Goal: Information Seeking & Learning: Find specific fact

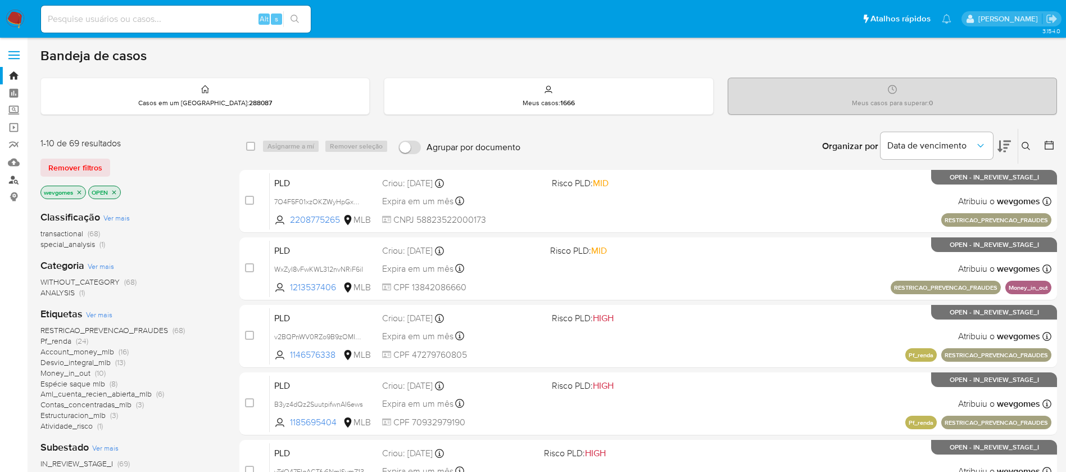
click at [13, 179] on link "Localizador de pessoas" at bounding box center [67, 179] width 134 height 17
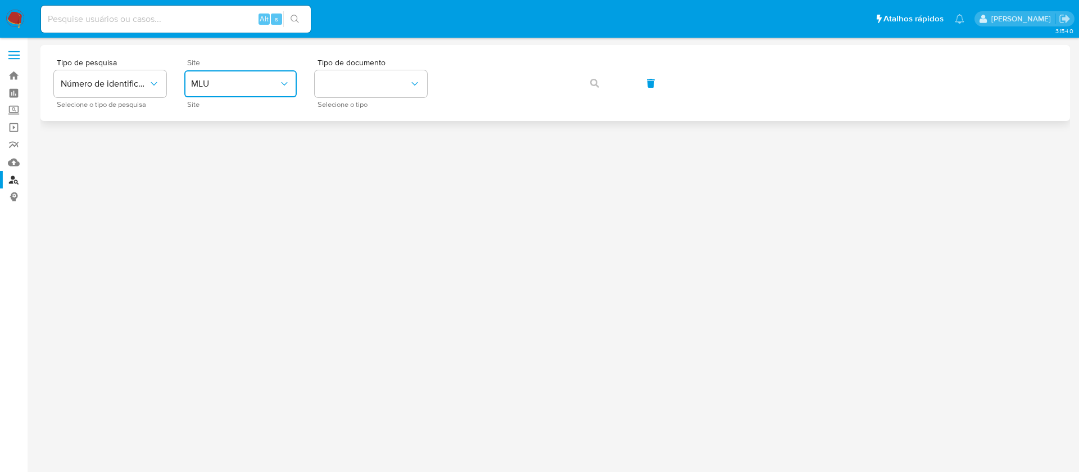
click at [289, 86] on icon "site_id" at bounding box center [284, 83] width 11 height 11
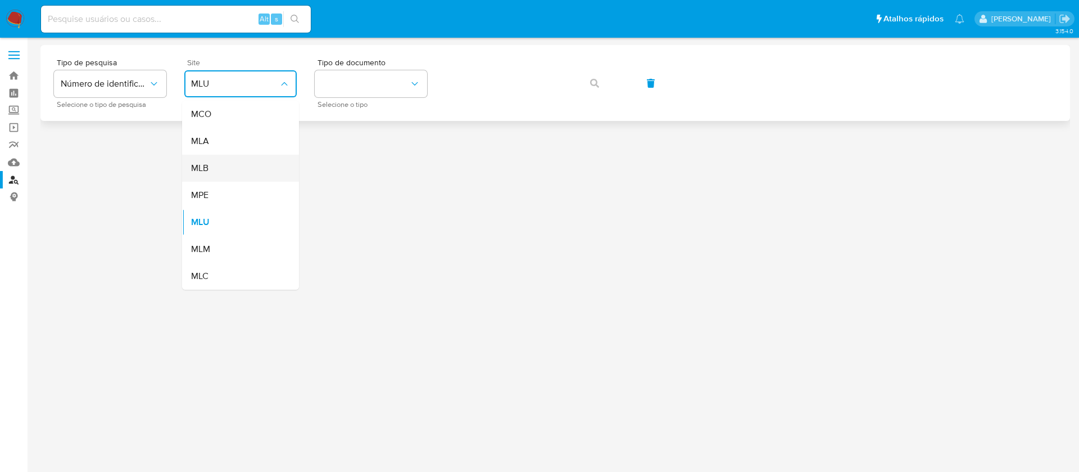
click at [210, 164] on div "MLB" at bounding box center [237, 168] width 92 height 27
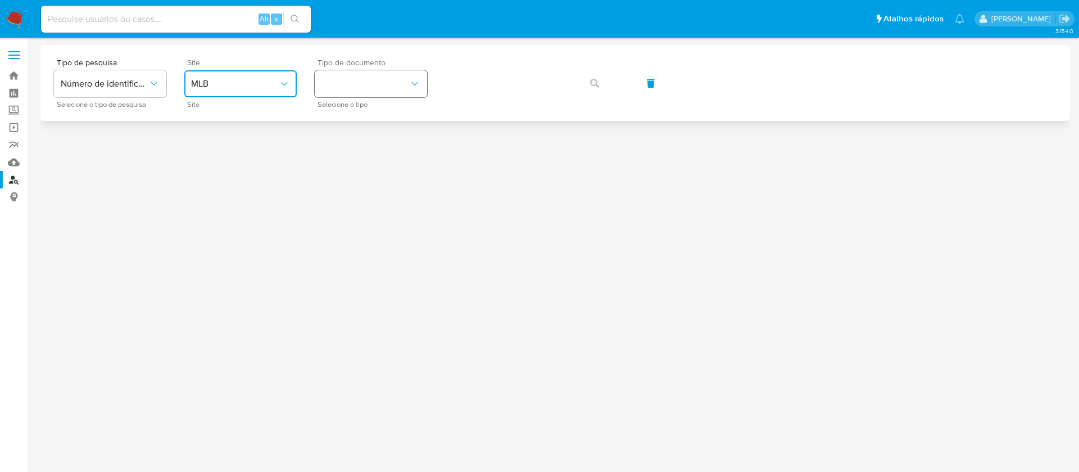
click at [399, 84] on button "identificationType" at bounding box center [371, 83] width 112 height 27
click at [351, 119] on div "CNPJ CNPJ" at bounding box center [368, 120] width 92 height 38
click at [596, 79] on icon "button" at bounding box center [594, 83] width 9 height 9
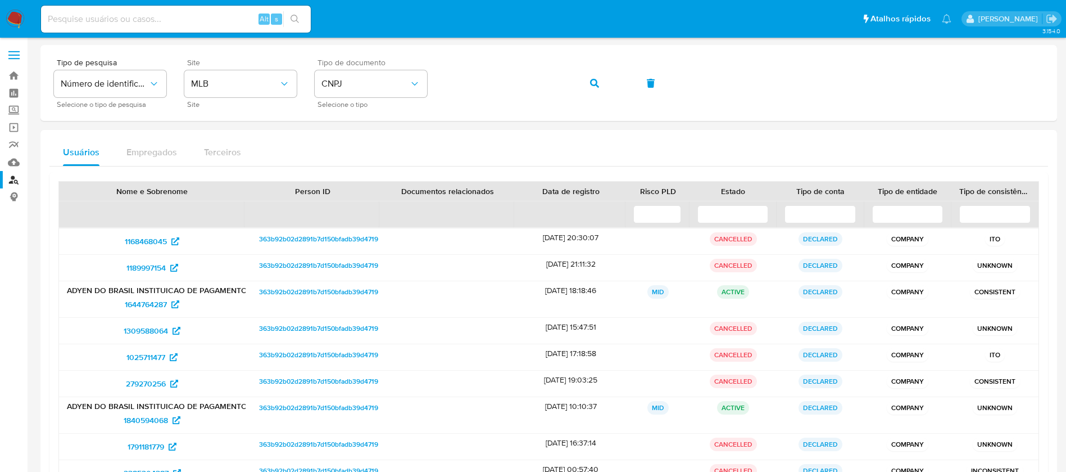
click at [150, 16] on input at bounding box center [176, 19] width 270 height 15
paste input "1162988424"
type input "1162988424"
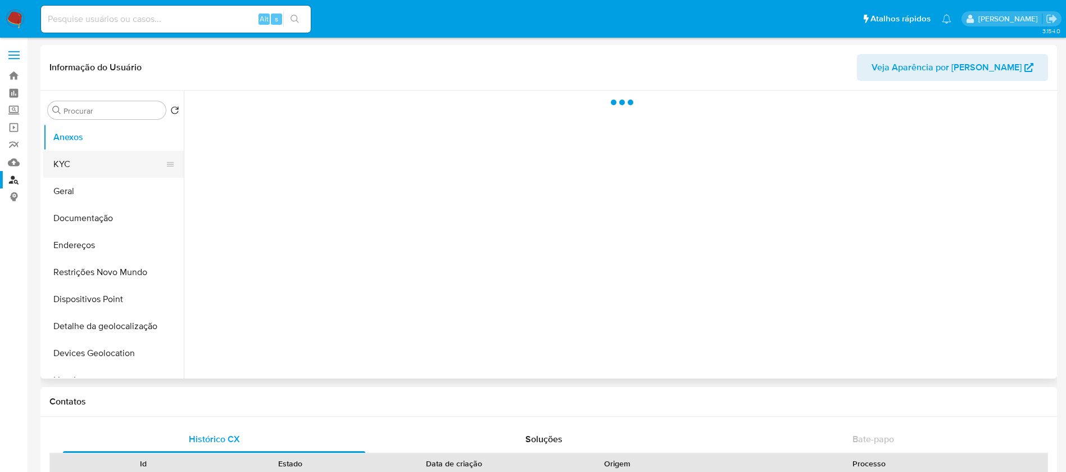
click at [79, 173] on button "KYC" at bounding box center [109, 164] width 132 height 27
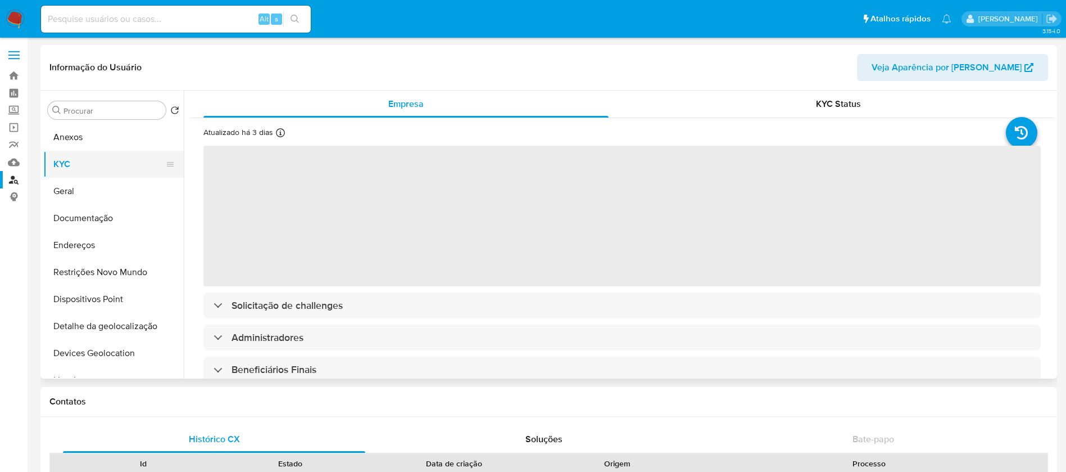
select select "10"
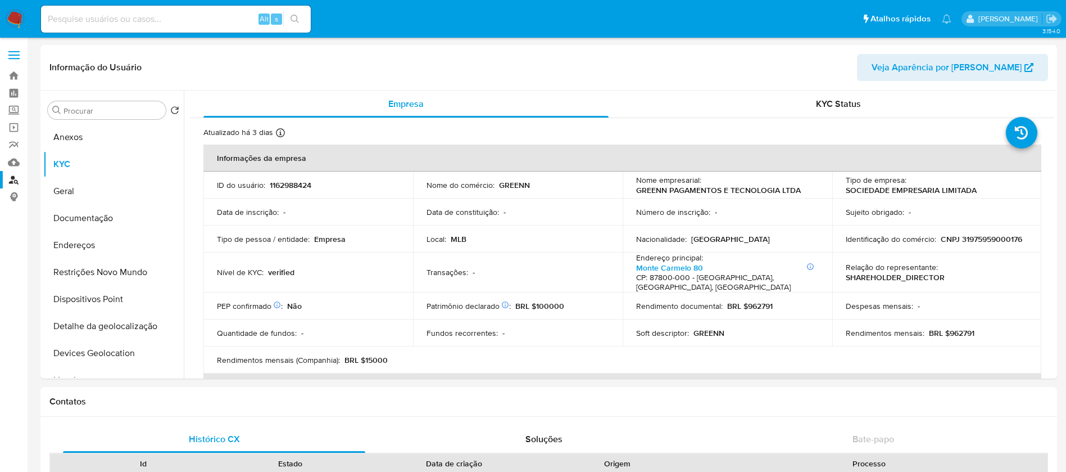
click at [13, 183] on link "Localizador de pessoas" at bounding box center [67, 179] width 134 height 17
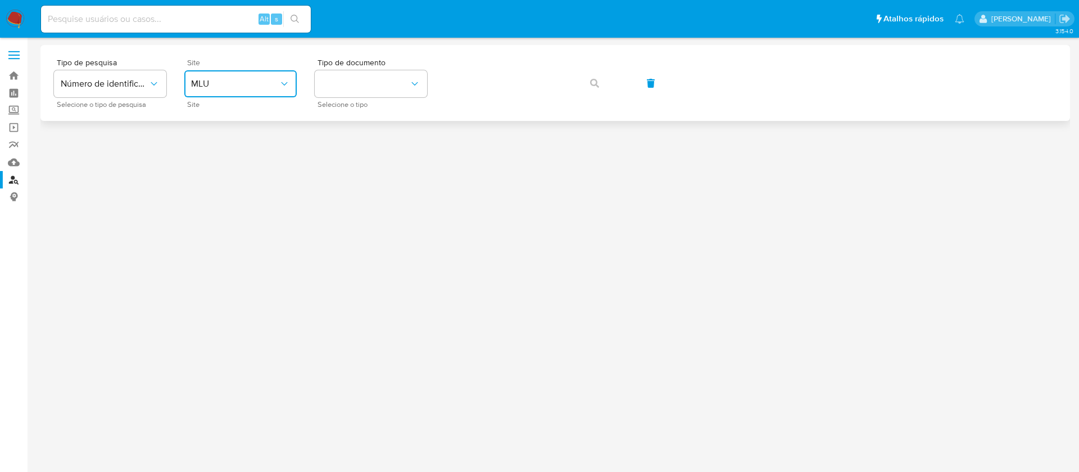
click at [287, 80] on icon "site_id" at bounding box center [284, 83] width 11 height 11
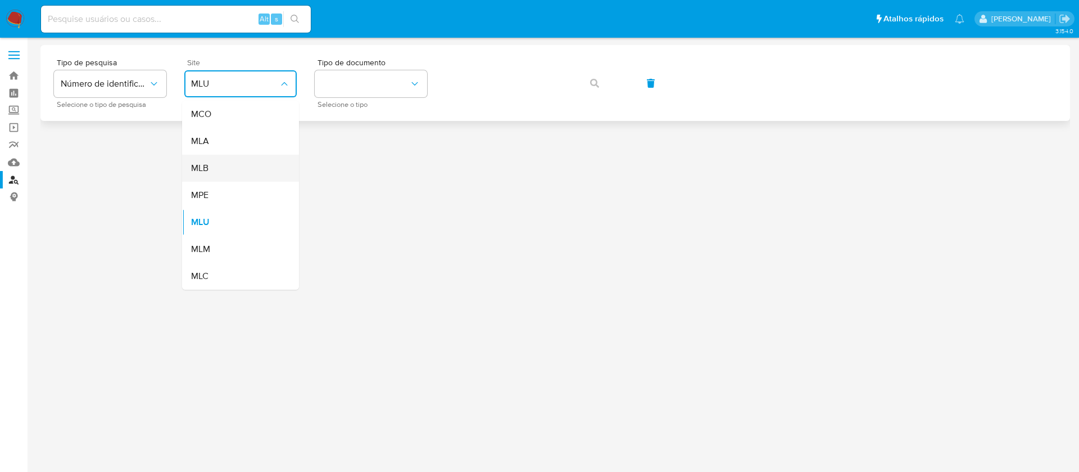
click at [215, 170] on div "MLB" at bounding box center [237, 168] width 92 height 27
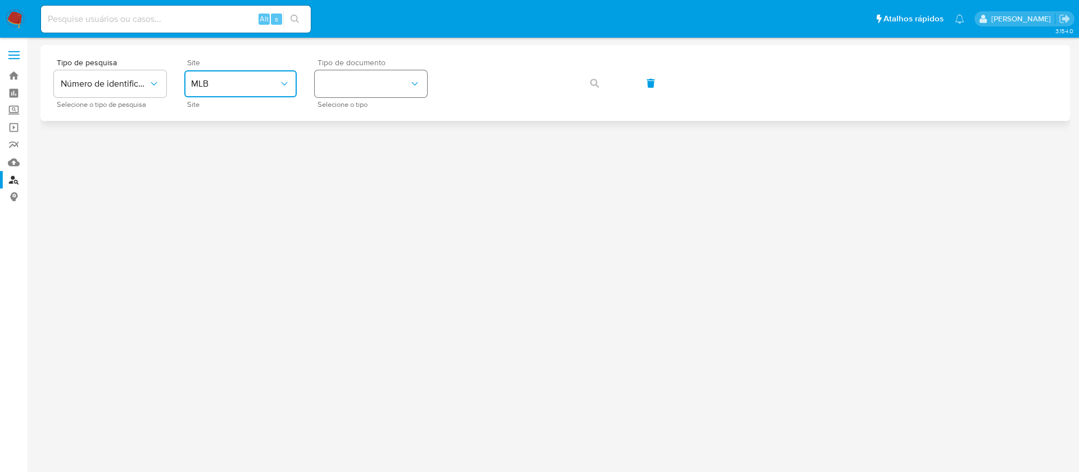
click at [374, 80] on button "identificationType" at bounding box center [371, 83] width 112 height 27
click at [341, 120] on div "CNPJ CNPJ" at bounding box center [332, 119] width 21 height 23
click at [586, 75] on button "button" at bounding box center [595, 83] width 38 height 27
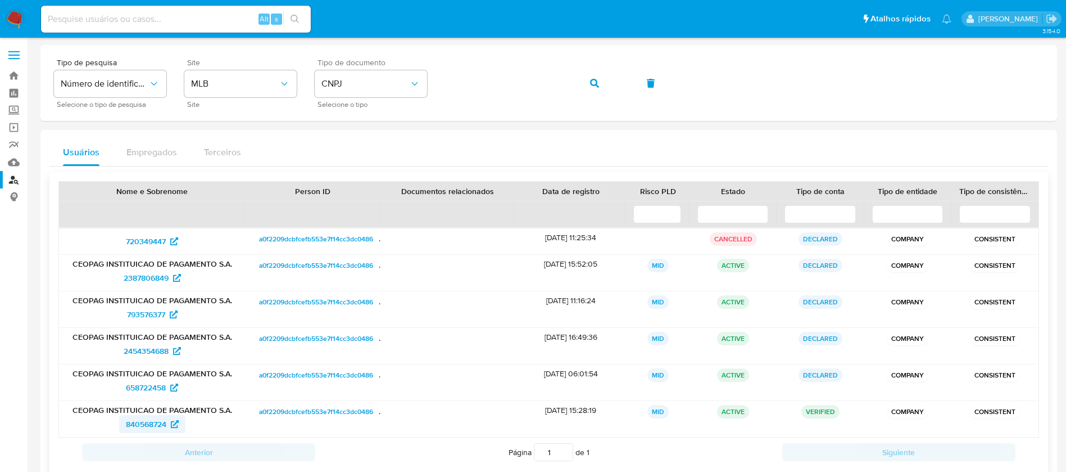
click at [144, 424] on span "840568724" at bounding box center [146, 424] width 40 height 18
click at [584, 77] on button "button" at bounding box center [595, 83] width 38 height 27
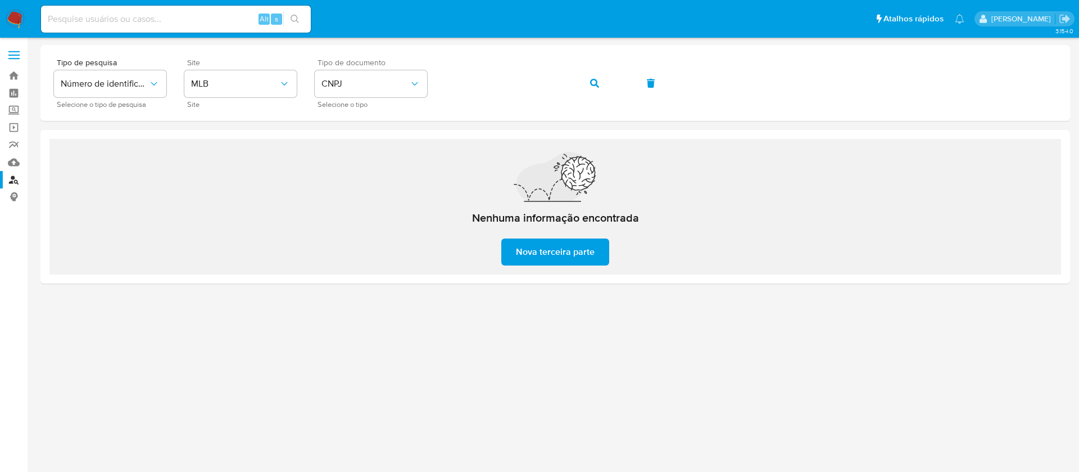
click at [196, 20] on input at bounding box center [176, 19] width 270 height 15
paste input "561201997"
type input "561201997"
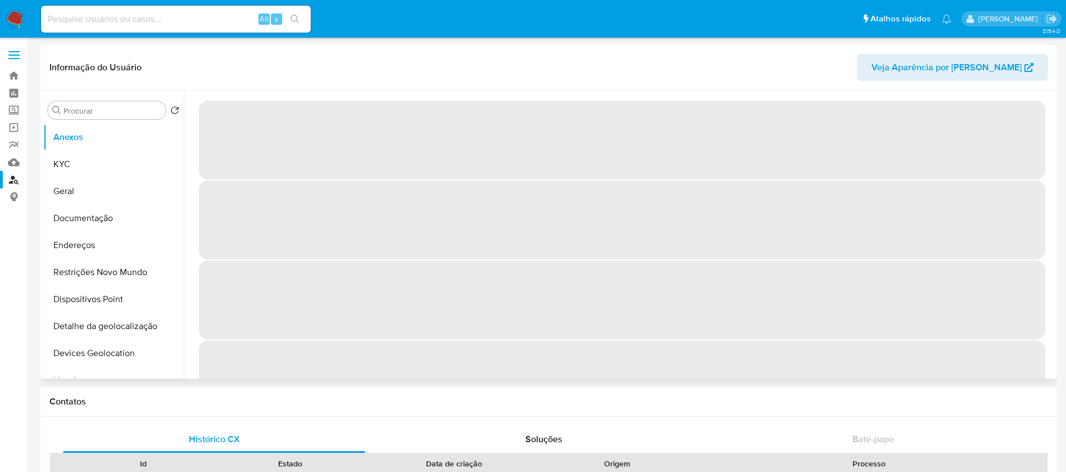
select select "10"
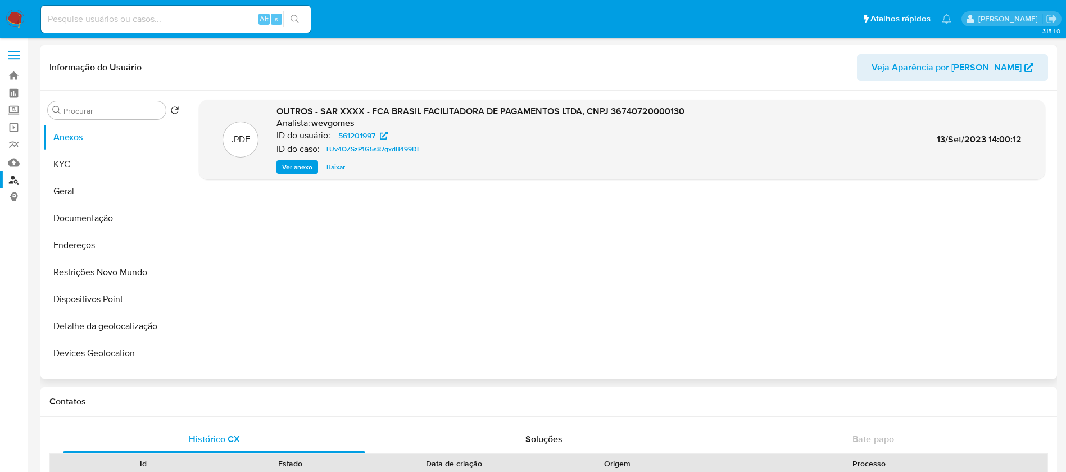
click at [415, 259] on div ".PDF OUTROS - SAR XXXX - FCA BRASIL FACILITADORA DE PAGAMENTOS LTDA, CNPJ 36740…" at bounding box center [622, 235] width 847 height 270
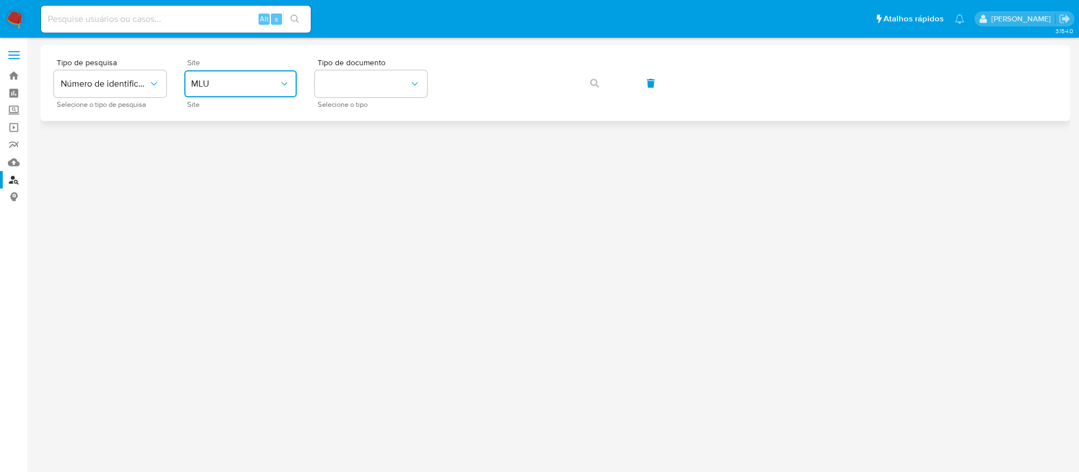
click at [283, 82] on icon "site_id" at bounding box center [284, 83] width 11 height 11
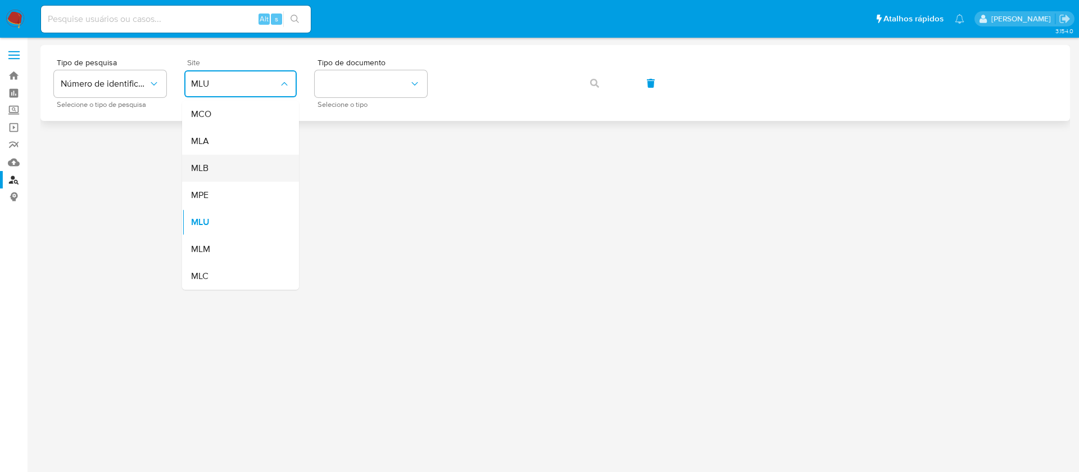
click at [209, 171] on span "MLB" at bounding box center [199, 167] width 17 height 11
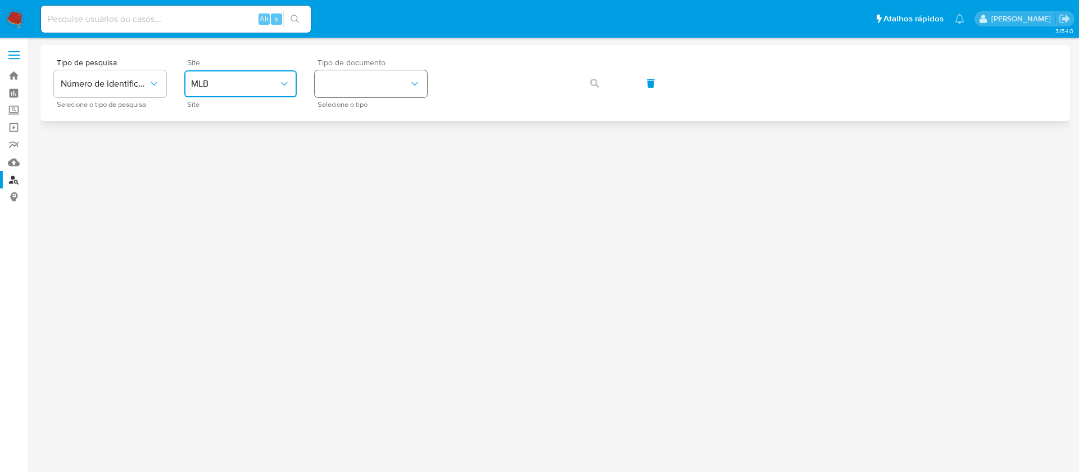
click at [401, 80] on button "identificationType" at bounding box center [371, 83] width 112 height 27
click at [348, 119] on div "CNPJ CNPJ" at bounding box center [368, 120] width 92 height 38
click at [587, 88] on button "button" at bounding box center [595, 83] width 38 height 27
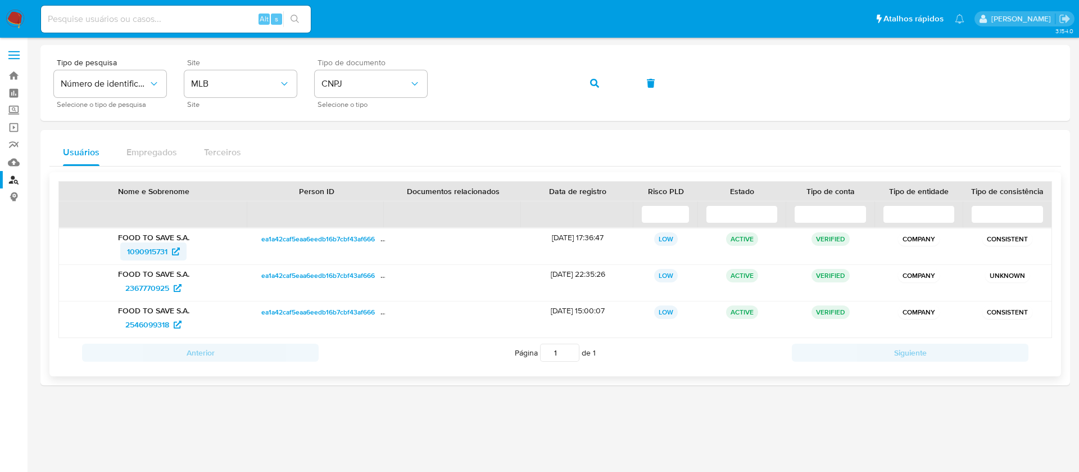
click at [134, 252] on span "1090915731" at bounding box center [147, 251] width 40 height 18
click at [587, 83] on button "button" at bounding box center [595, 83] width 38 height 27
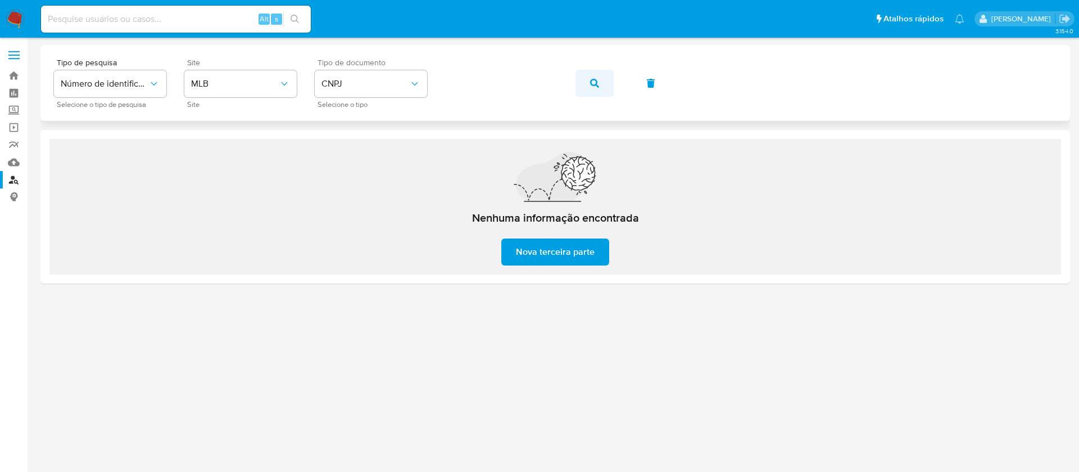
click at [600, 81] on button "button" at bounding box center [595, 83] width 38 height 27
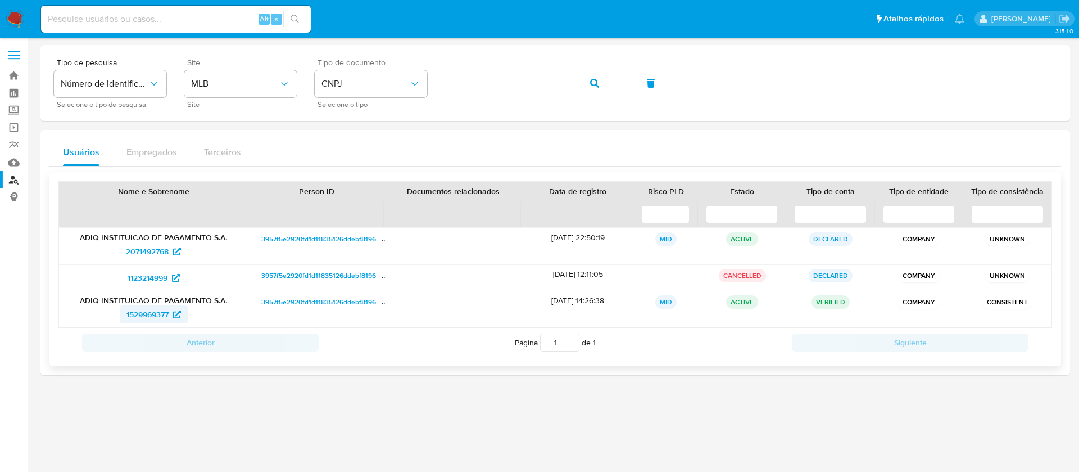
click at [139, 316] on span "1529969377" at bounding box center [147, 314] width 42 height 18
click at [584, 79] on button "button" at bounding box center [595, 83] width 38 height 27
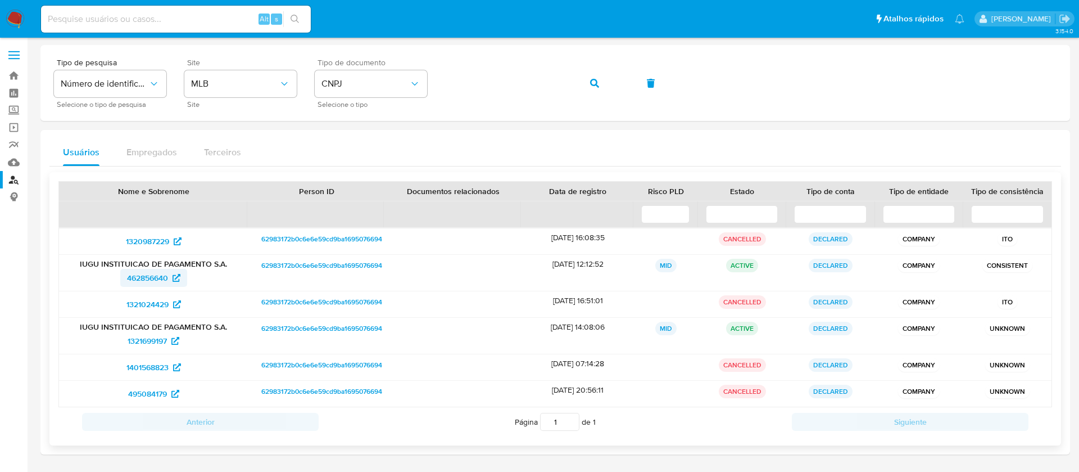
click at [149, 280] on span "462856640" at bounding box center [147, 278] width 41 height 18
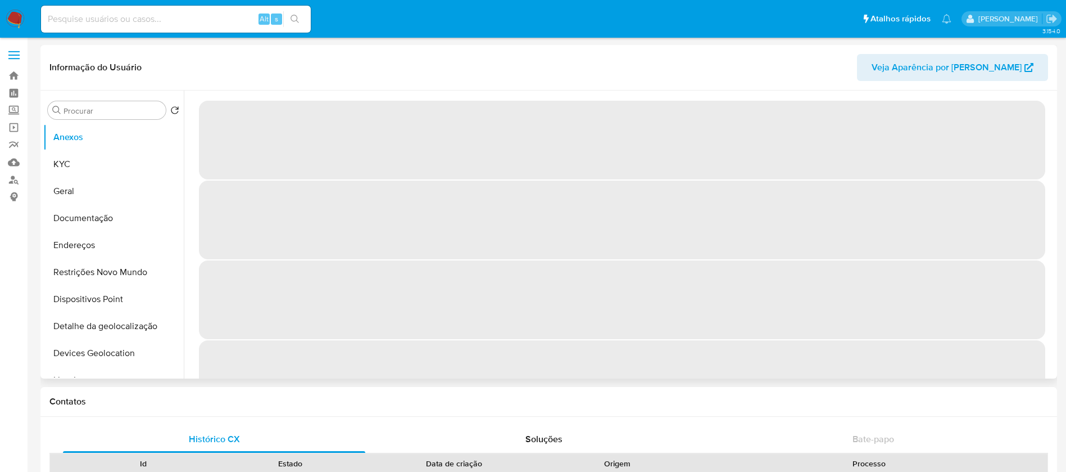
select select "10"
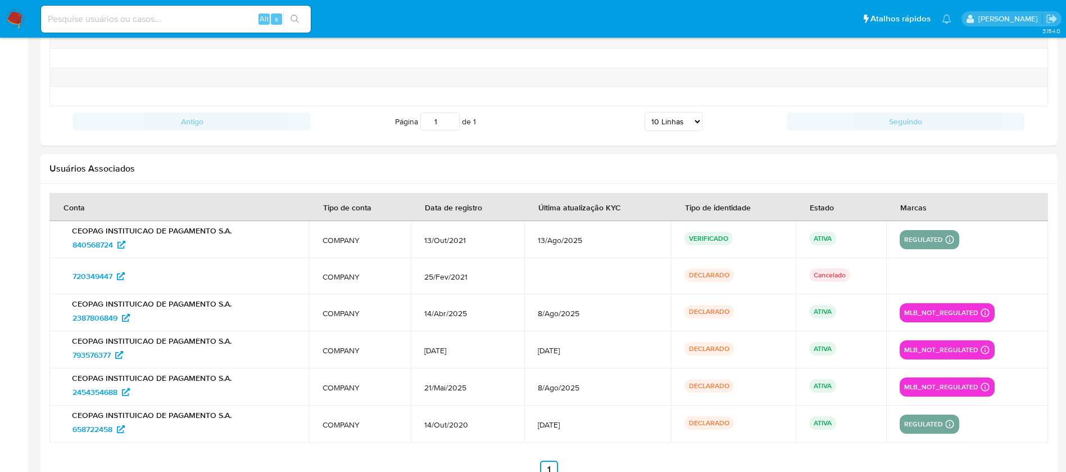
scroll to position [1308, 0]
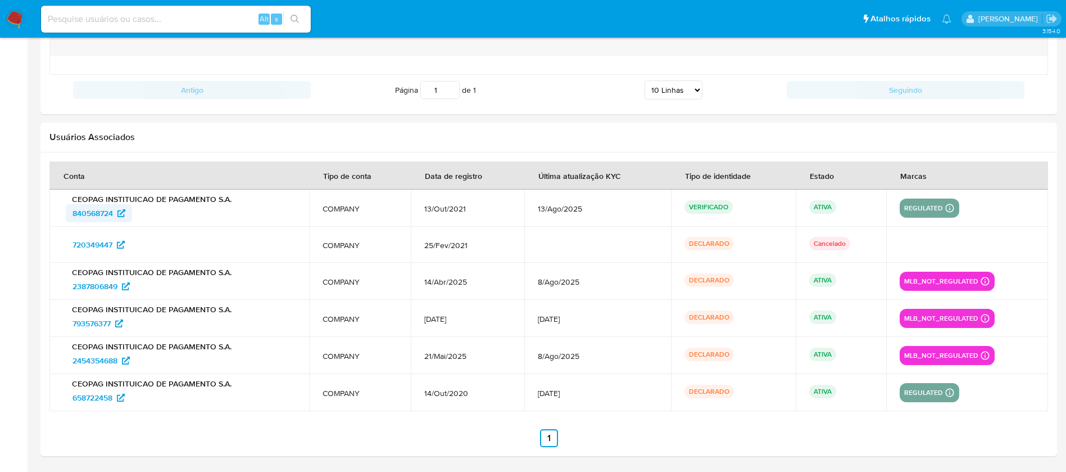
click at [78, 205] on span "840568724" at bounding box center [93, 213] width 40 height 18
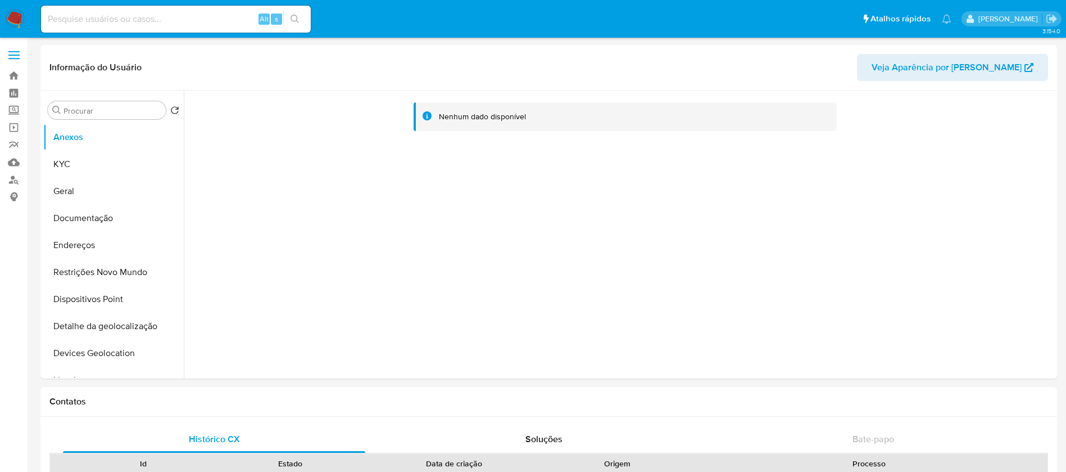
select select "10"
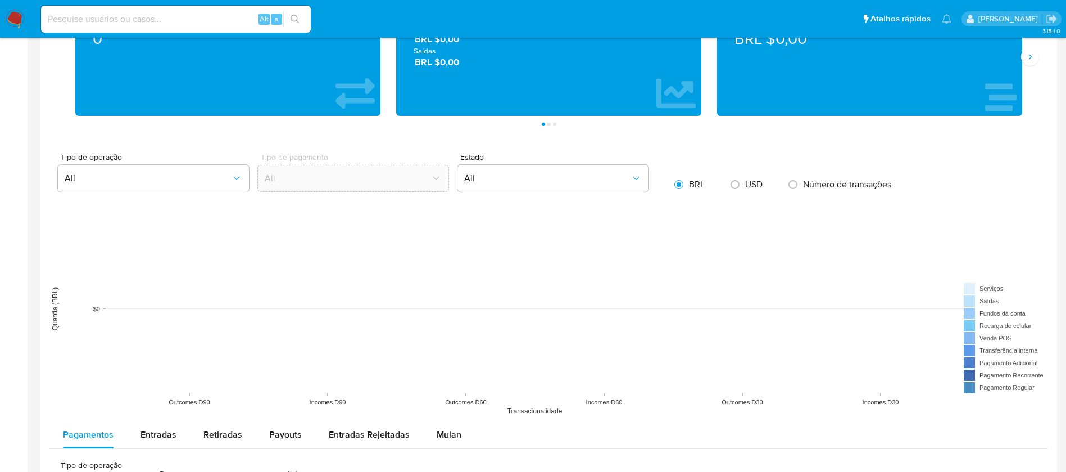
scroll to position [675, 0]
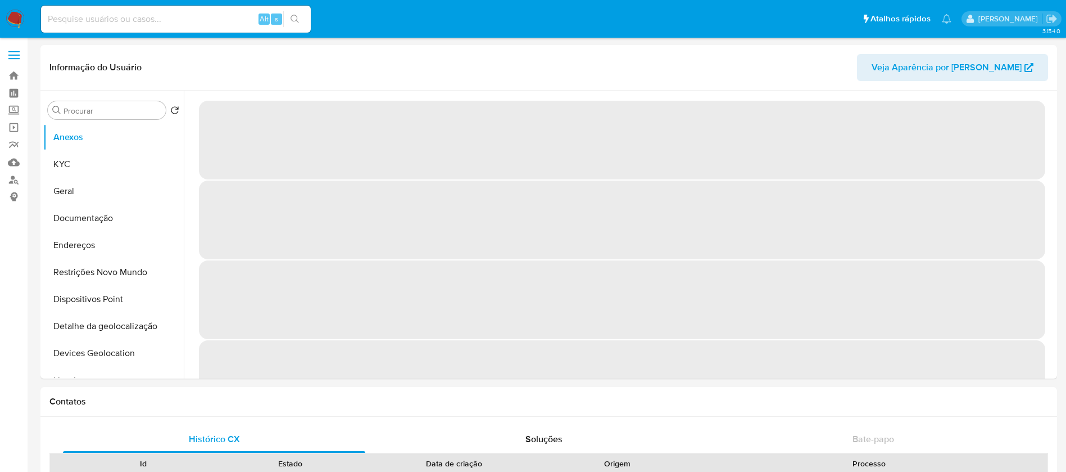
select select "10"
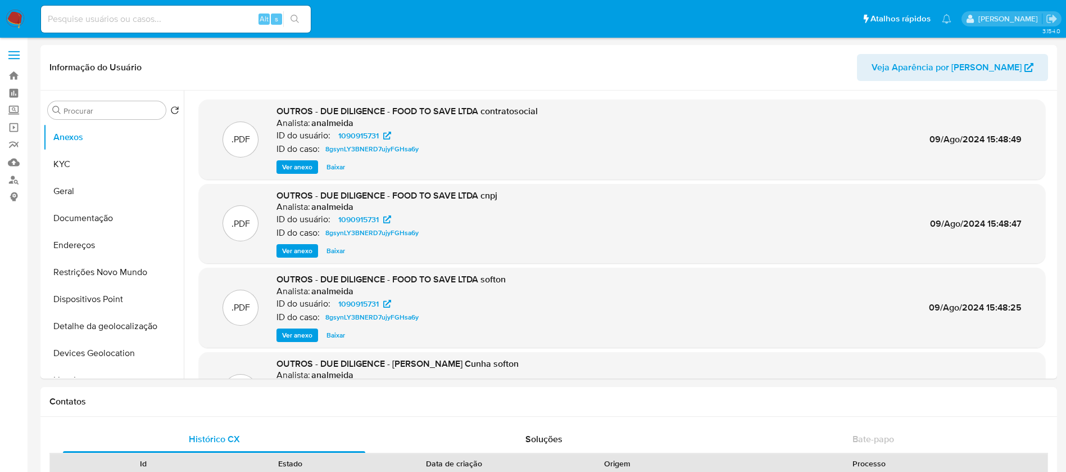
click at [20, 20] on img at bounding box center [15, 19] width 19 height 19
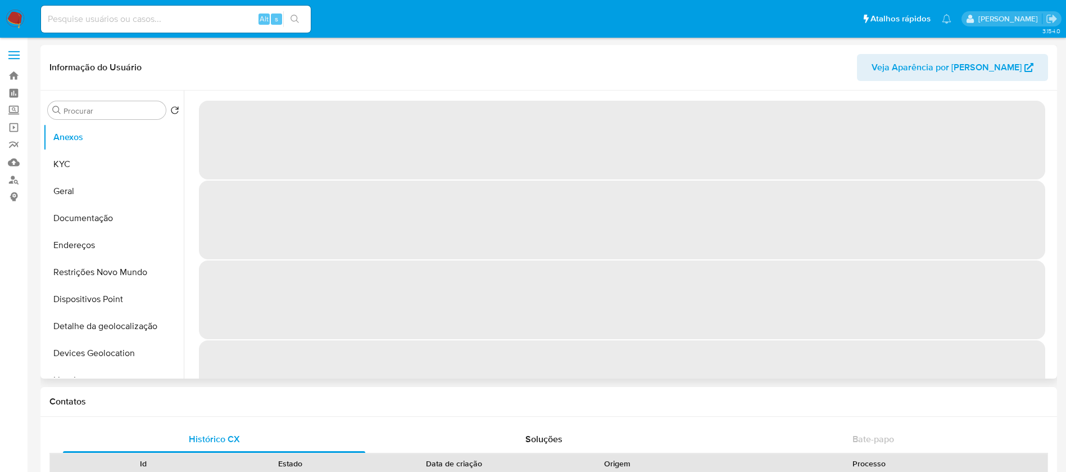
select select "10"
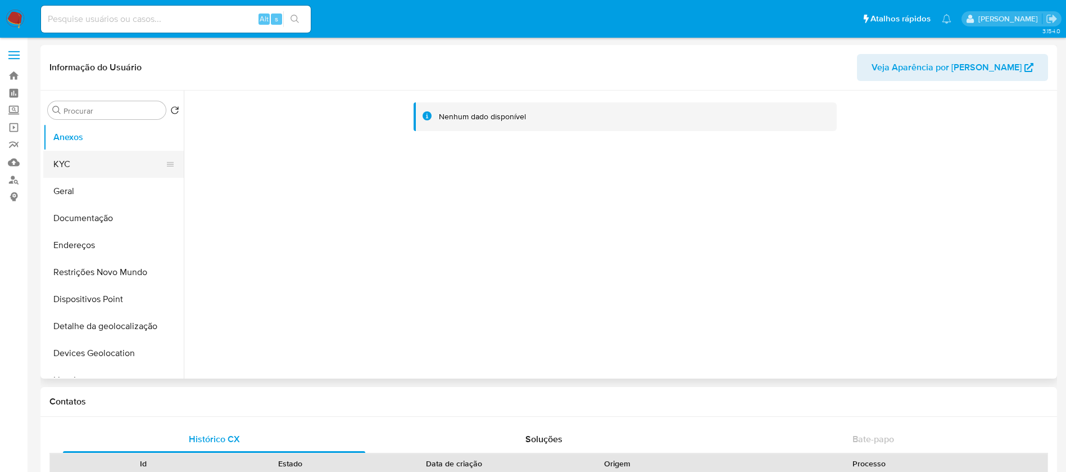
click at [67, 168] on button "KYC" at bounding box center [109, 164] width 132 height 27
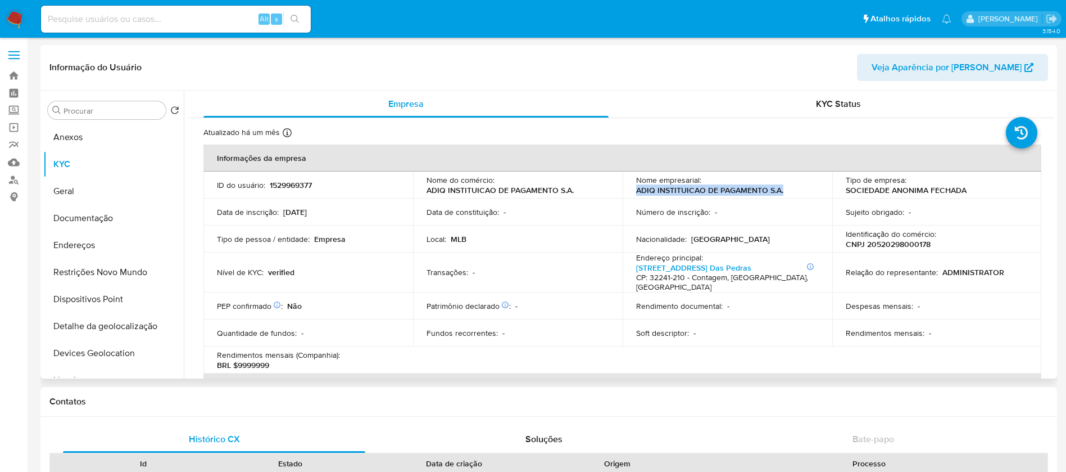
drag, startPoint x: 636, startPoint y: 188, endPoint x: 781, endPoint y: 189, distance: 145.6
click at [781, 189] on div "Nome empresarial : ADIQ INSTITUICAO DE PAGAMENTO S.A." at bounding box center [727, 185] width 183 height 20
copy p "ADIQ INSTITUICAO DE PAGAMENTO S.A."
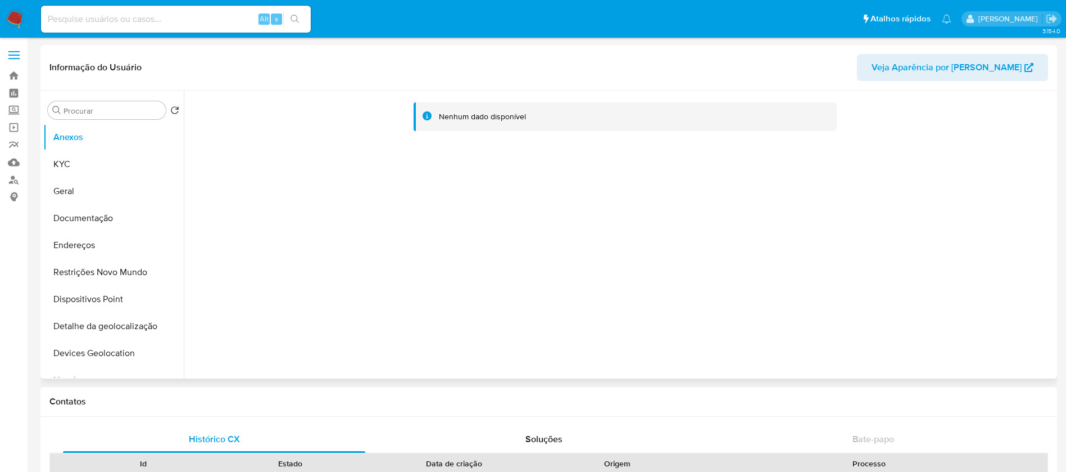
select select "10"
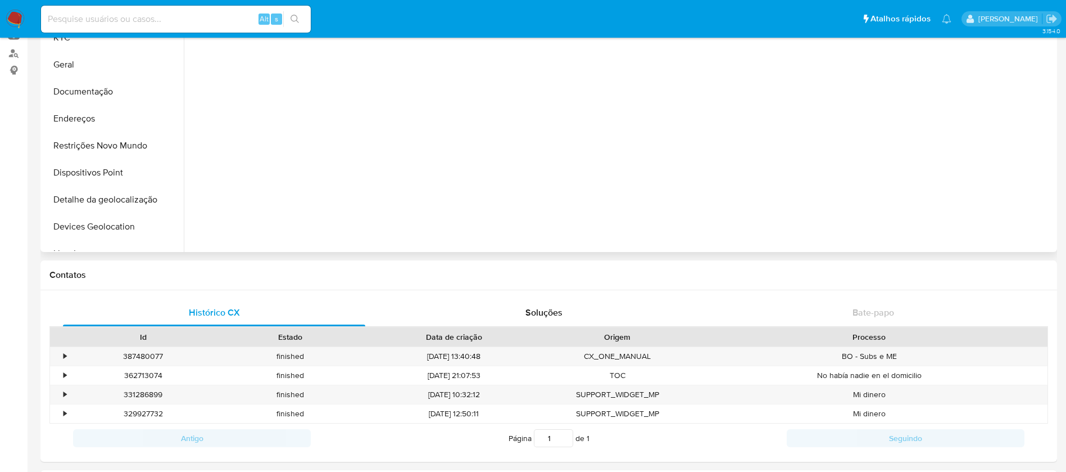
scroll to position [112, 0]
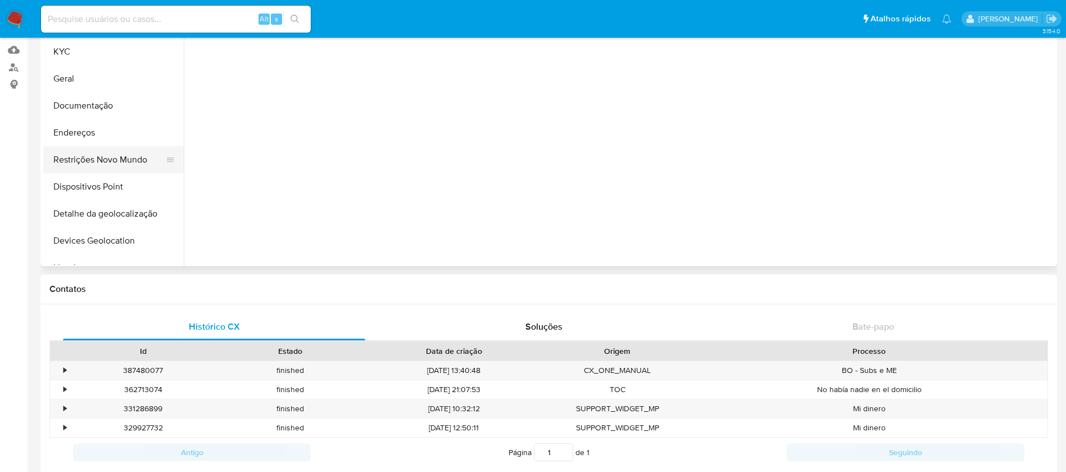
click at [83, 161] on button "Restrições Novo Mundo" at bounding box center [109, 159] width 132 height 27
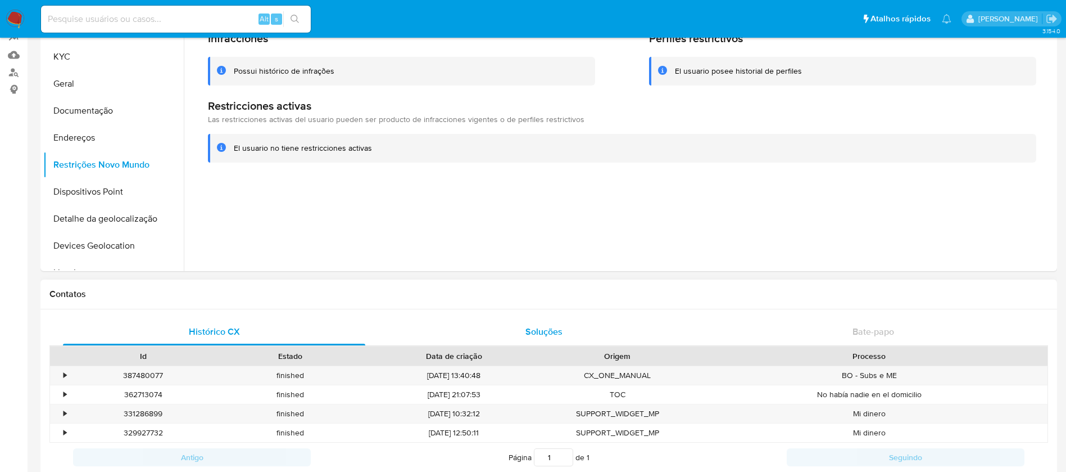
scroll to position [0, 0]
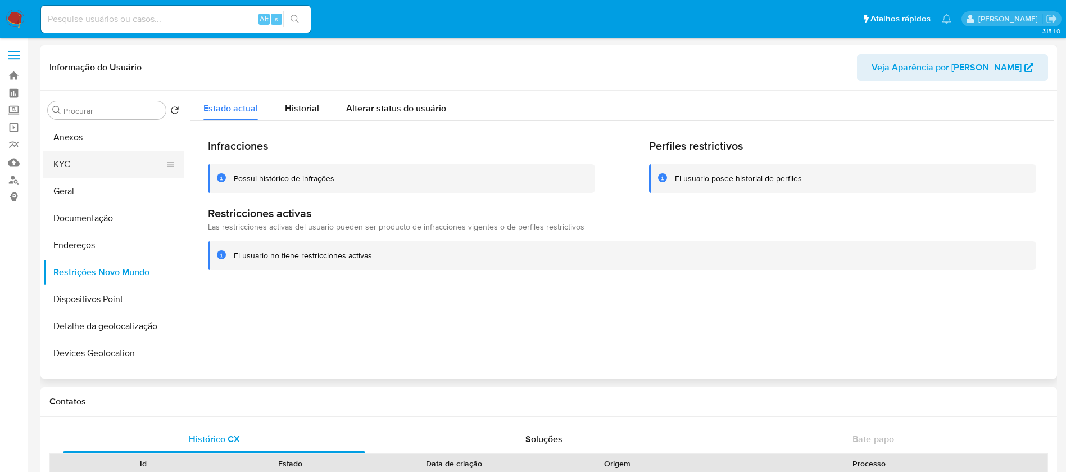
click at [100, 155] on button "KYC" at bounding box center [109, 164] width 132 height 27
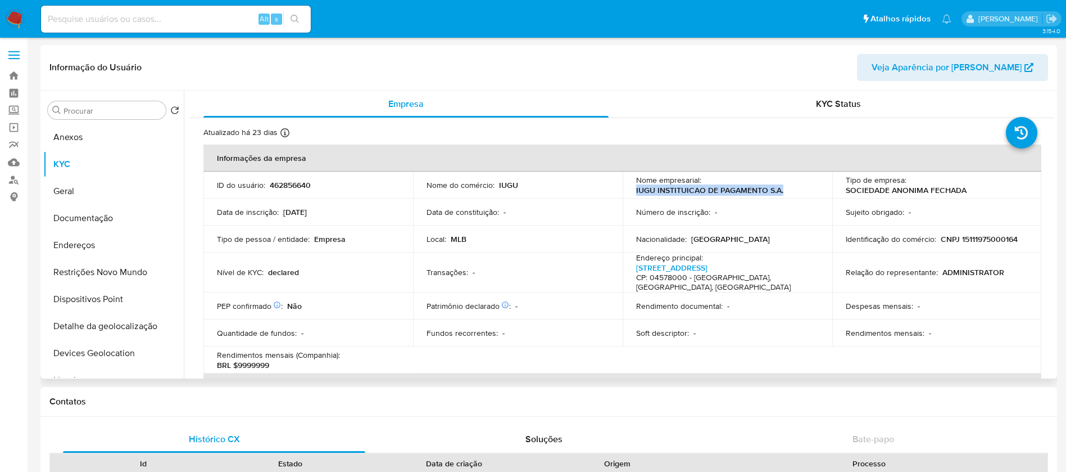
drag, startPoint x: 631, startPoint y: 188, endPoint x: 784, endPoint y: 192, distance: 152.4
click at [784, 192] on td "Nome empresarial : IUGU INSTITUICAO DE PAGAMENTO S.A." at bounding box center [728, 184] width 210 height 27
copy p "IUGU INSTITUICAO DE PAGAMENTO S.A."
